Goal: Information Seeking & Learning: Understand process/instructions

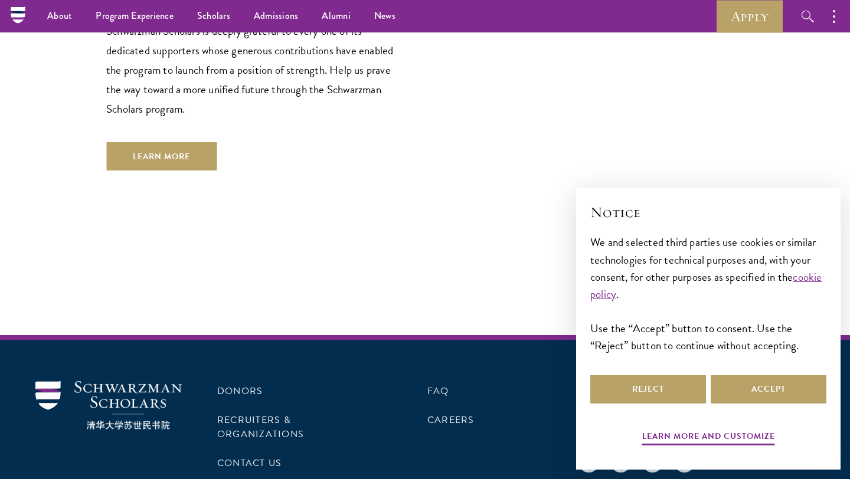
scroll to position [3516, 0]
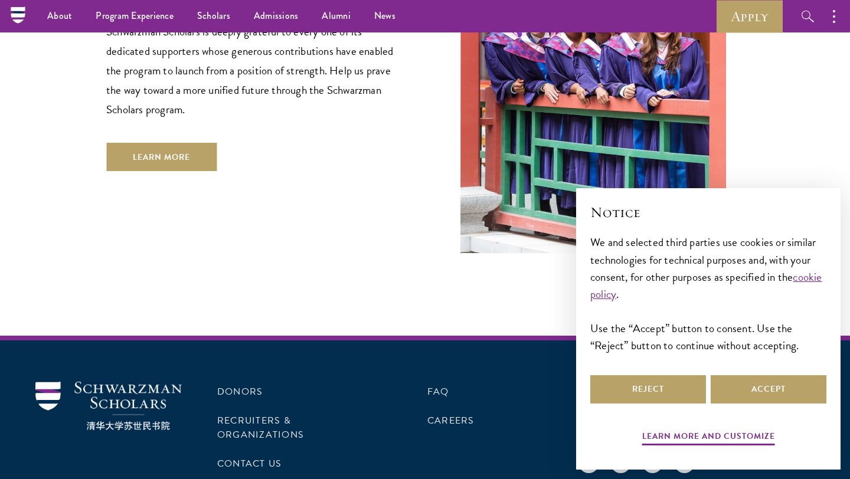
click at [443, 336] on div "Donors Recruiters & Organizations Contact Us FAQ Careers Get Program Updates Si…" at bounding box center [425, 455] width 850 height 239
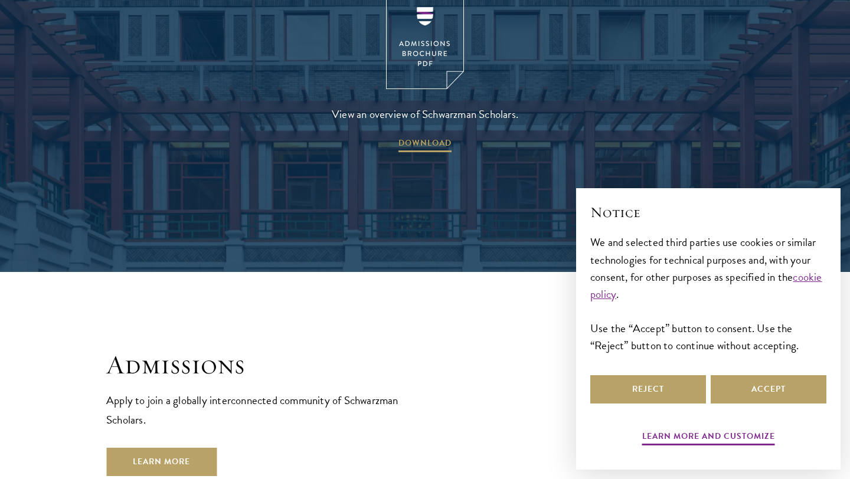
scroll to position [1783, 0]
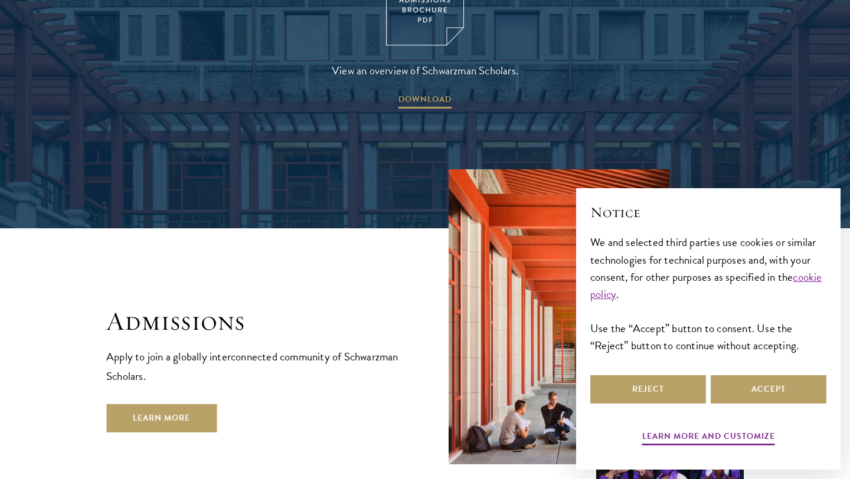
click at [433, 228] on div "Admissions Apply to join a globally interconnected community of Schwarzman Scho…" at bounding box center [424, 338] width 637 height 339
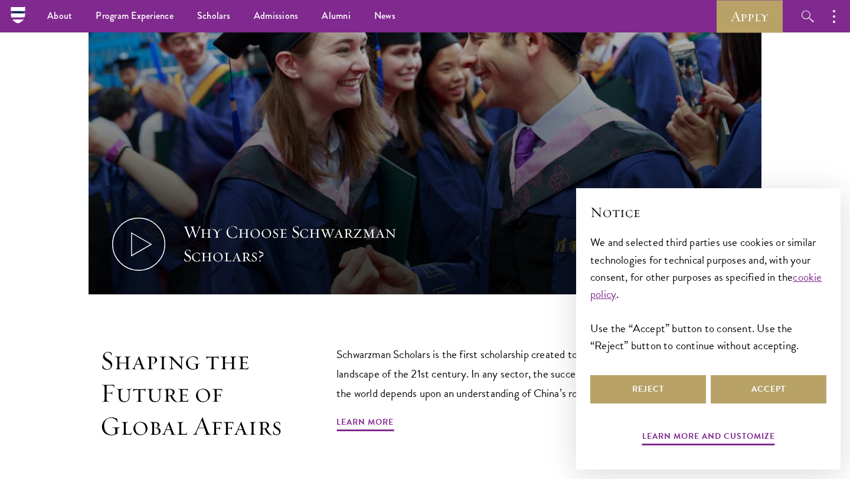
scroll to position [51, 0]
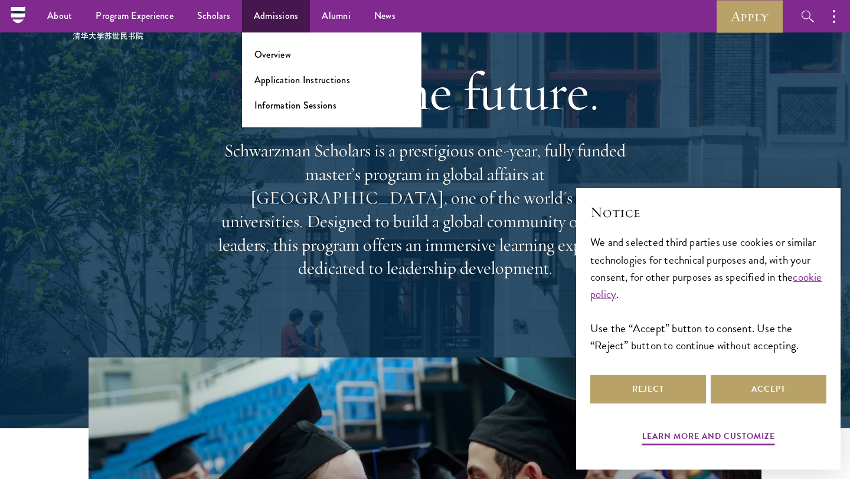
click at [286, 71] on ul "Overview Application Instructions Information Sessions" at bounding box center [331, 79] width 179 height 95
click at [286, 78] on link "Application Instructions" at bounding box center [302, 80] width 96 height 14
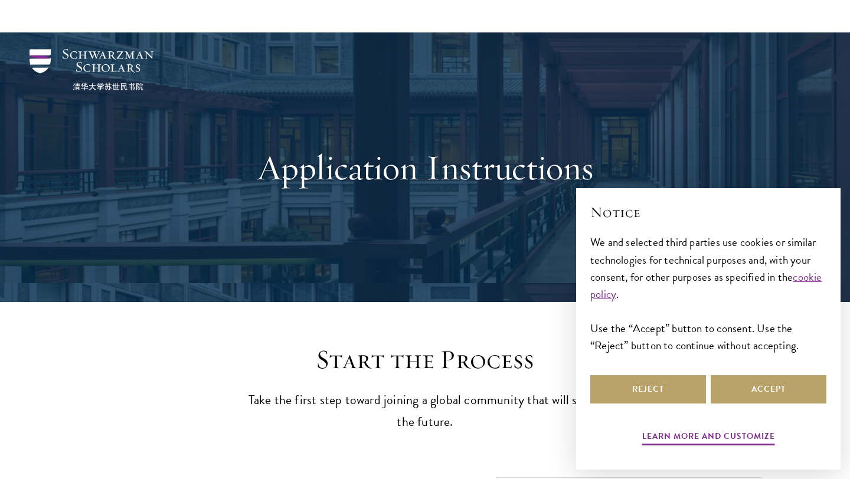
scroll to position [479, 0]
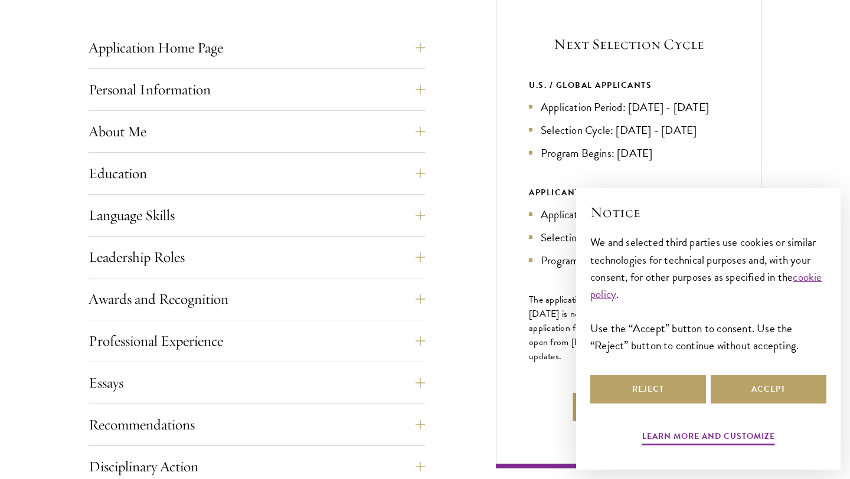
click at [488, 167] on div "Application Home Page The online application form must be completed in English.…" at bounding box center [425, 347] width 673 height 699
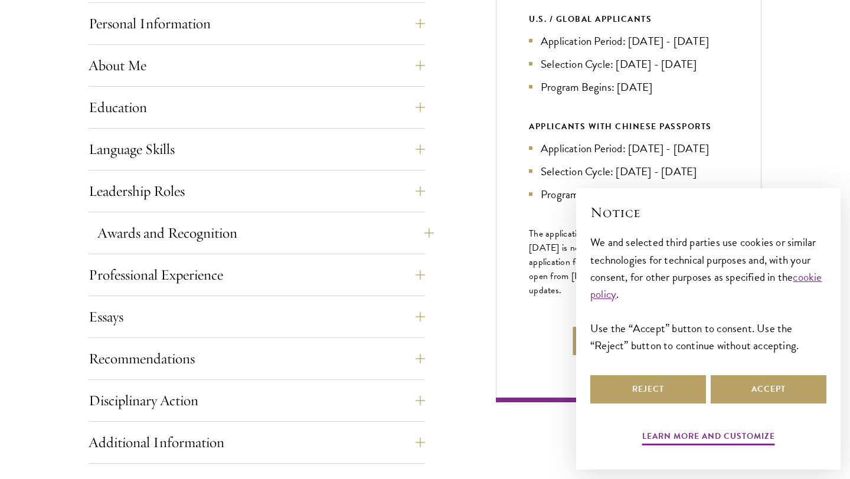
scroll to position [554, 0]
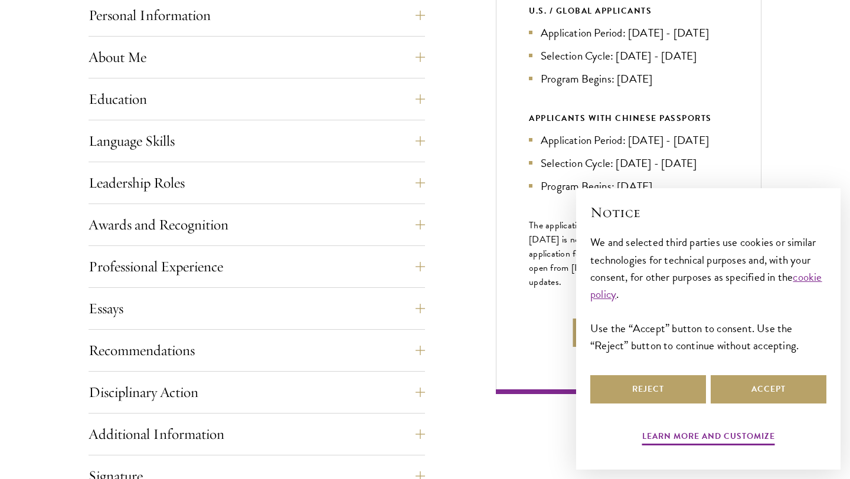
click at [195, 77] on div "About Me Biographical Profile: Provide a biographical profile of up to 100 word…" at bounding box center [257, 60] width 336 height 35
click at [192, 58] on button "About Me" at bounding box center [265, 57] width 336 height 28
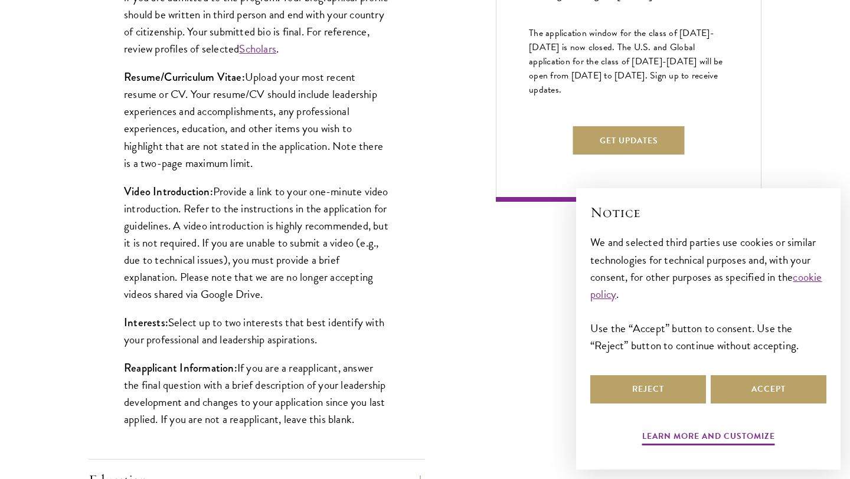
scroll to position [748, 0]
